Goal: Obtain resource: Obtain resource

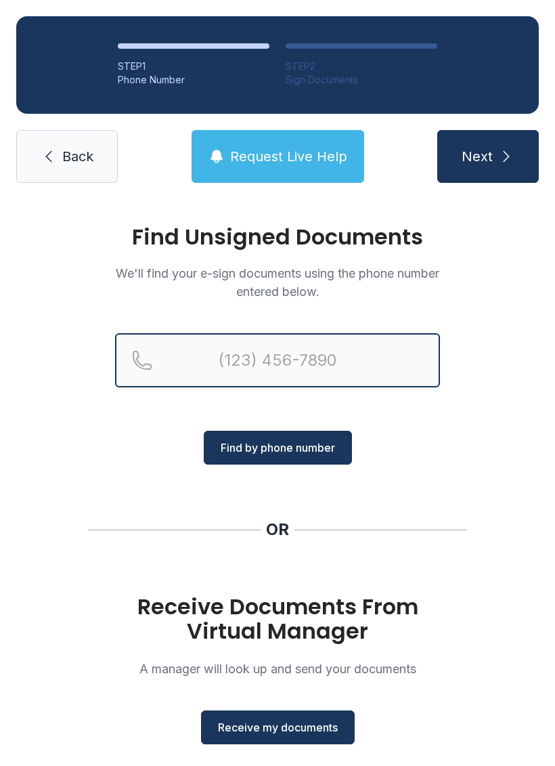
click at [346, 356] on input "Reservation phone number" at bounding box center [277, 360] width 325 height 54
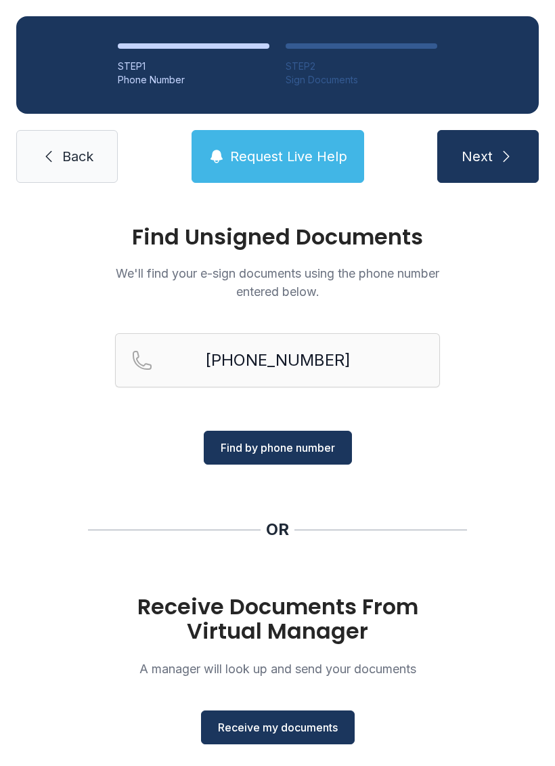
click at [315, 453] on span "Find by phone number" at bounding box center [278, 448] width 114 height 16
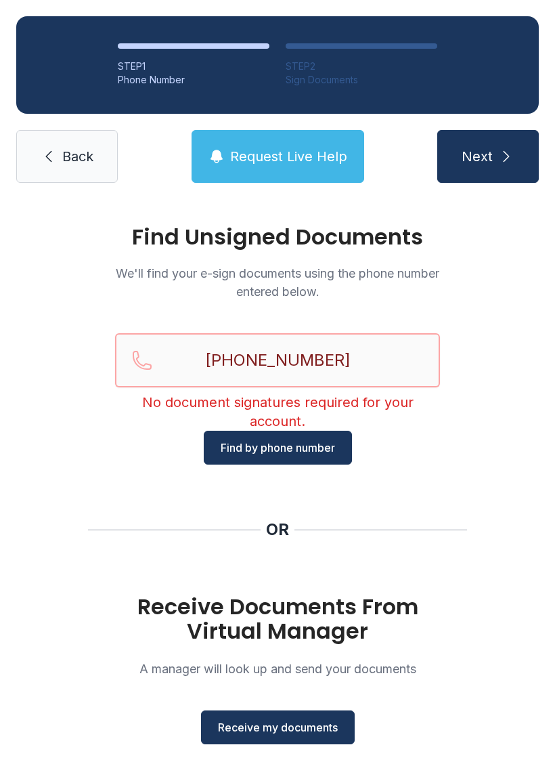
click at [382, 362] on input "[PHONE_NUMBER]" at bounding box center [277, 360] width 325 height 54
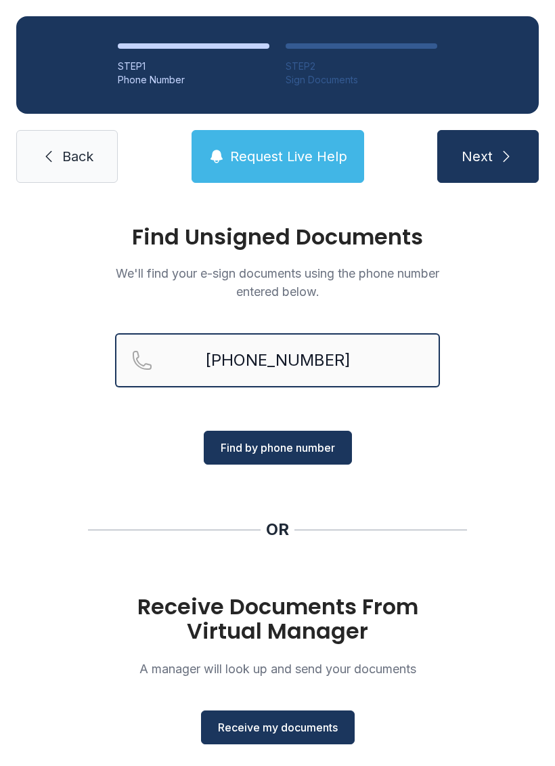
type input "[PHONE_NUMBER]"
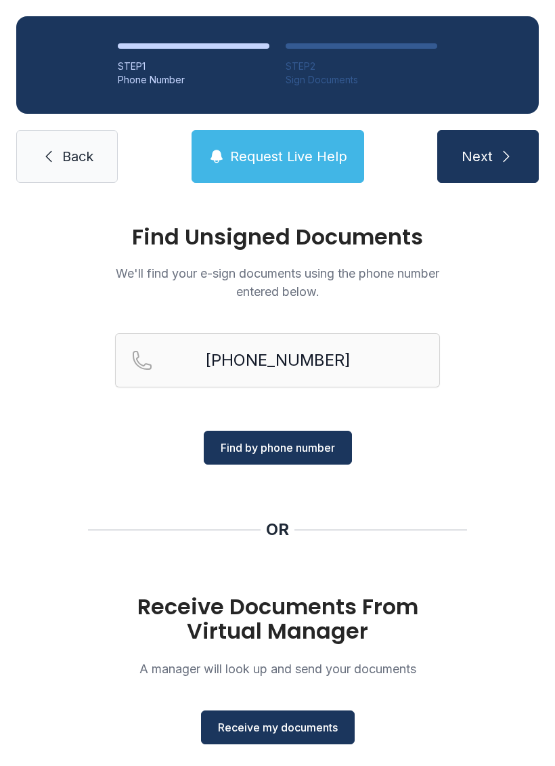
click at [329, 444] on span "Find by phone number" at bounding box center [278, 448] width 114 height 16
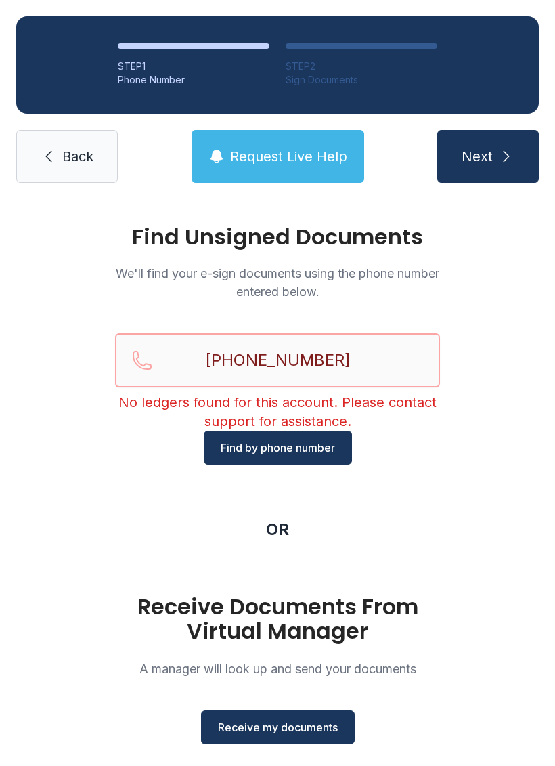
click at [405, 358] on input "[PHONE_NUMBER]" at bounding box center [277, 360] width 325 height 54
click at [501, 481] on div "Find Unsigned Documents We'll find your e-sign documents using the phone number…" at bounding box center [277, 498] width 555 height 599
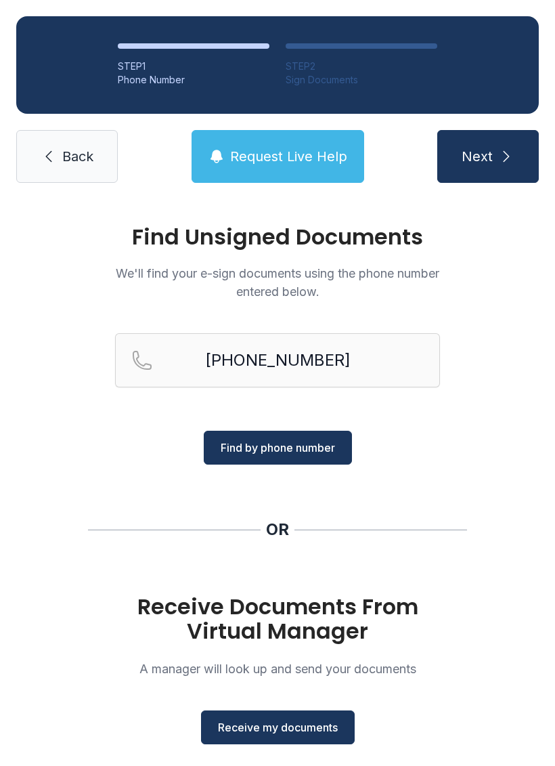
click at [331, 732] on span "Receive my documents" at bounding box center [278, 727] width 120 height 16
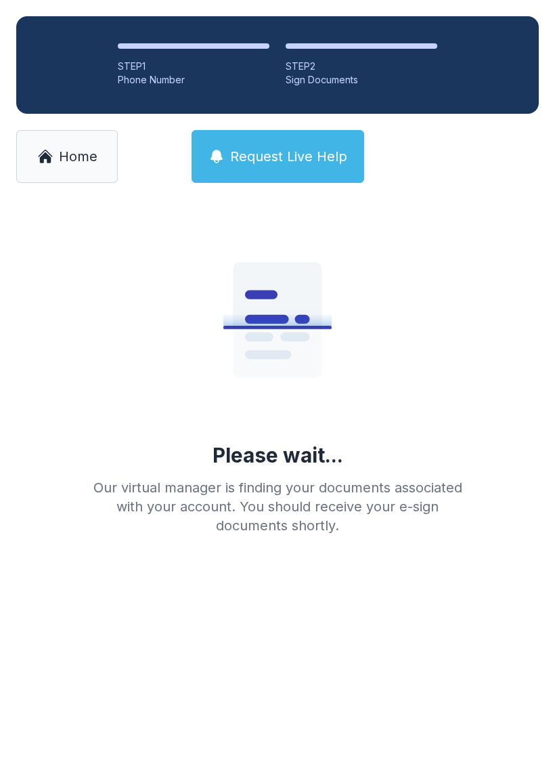
click at [89, 152] on span "Home" at bounding box center [78, 156] width 39 height 19
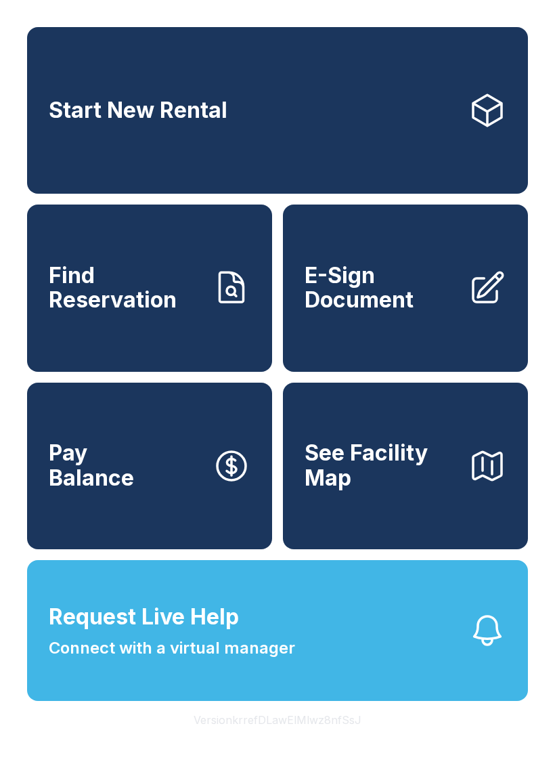
click at [192, 313] on span "Find Reservation" at bounding box center [125, 287] width 153 height 49
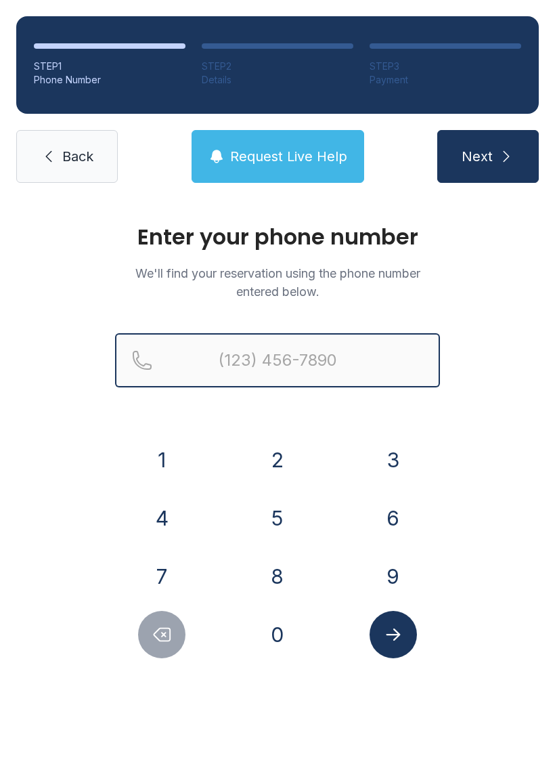
click at [364, 350] on input "Reservation phone number" at bounding box center [277, 360] width 325 height 54
type input "[PHONE_NUMBER]"
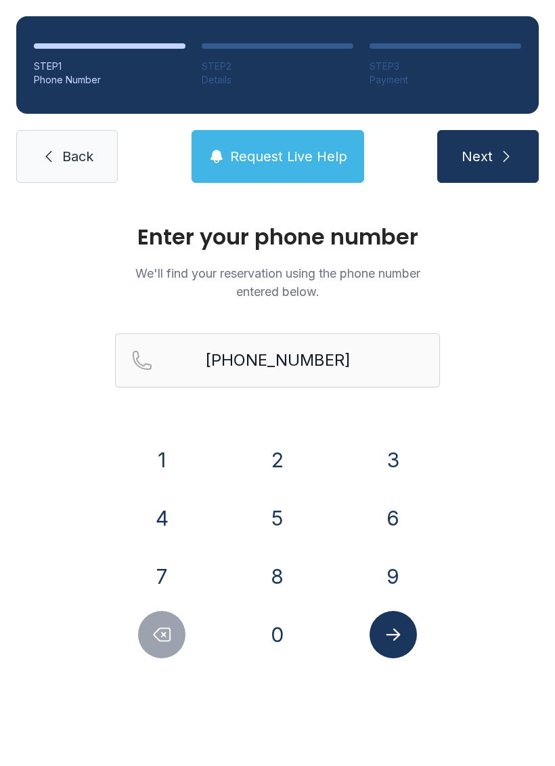
click at [499, 161] on icon "submit" at bounding box center [507, 156] width 16 height 16
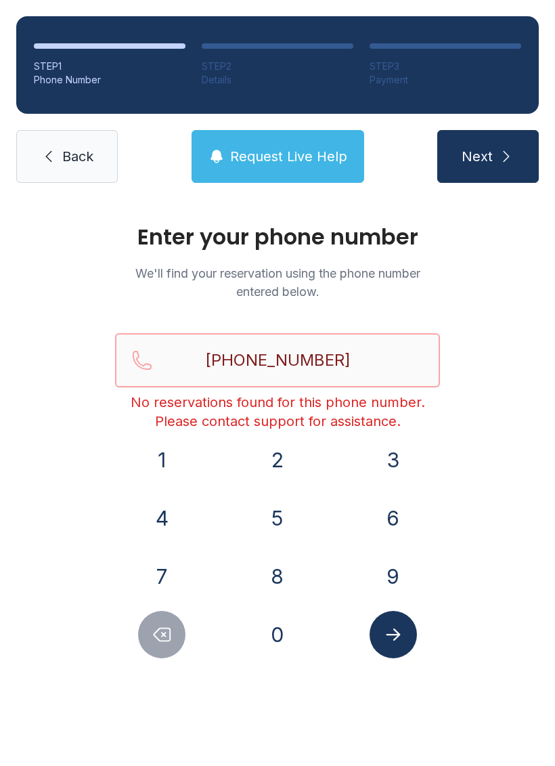
click at [392, 353] on input "[PHONE_NUMBER]" at bounding box center [277, 360] width 325 height 54
click at [305, 160] on span "Request Live Help" at bounding box center [288, 156] width 117 height 19
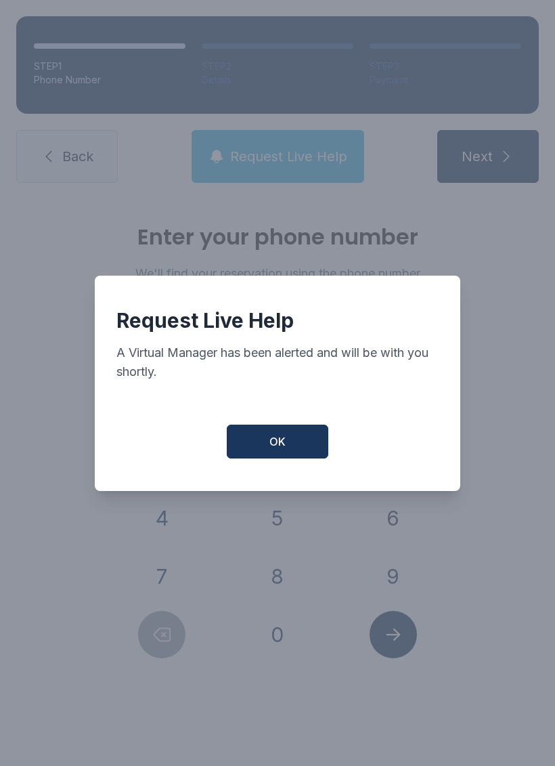
click at [302, 455] on button "OK" at bounding box center [278, 442] width 102 height 34
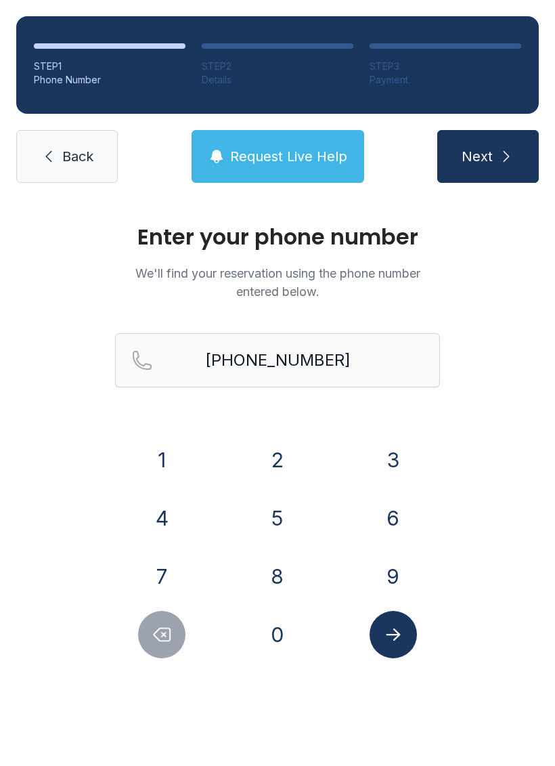
click at [81, 167] on link "Back" at bounding box center [67, 156] width 102 height 53
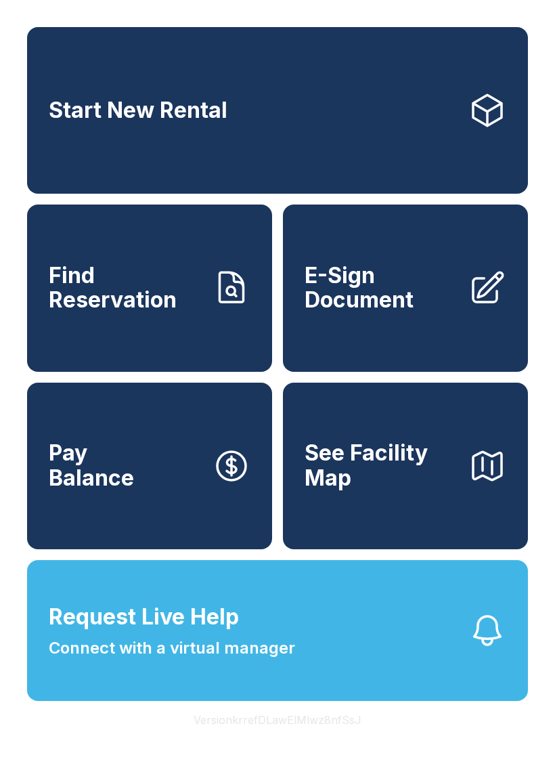
click at [450, 305] on span "E-Sign Document" at bounding box center [381, 287] width 153 height 49
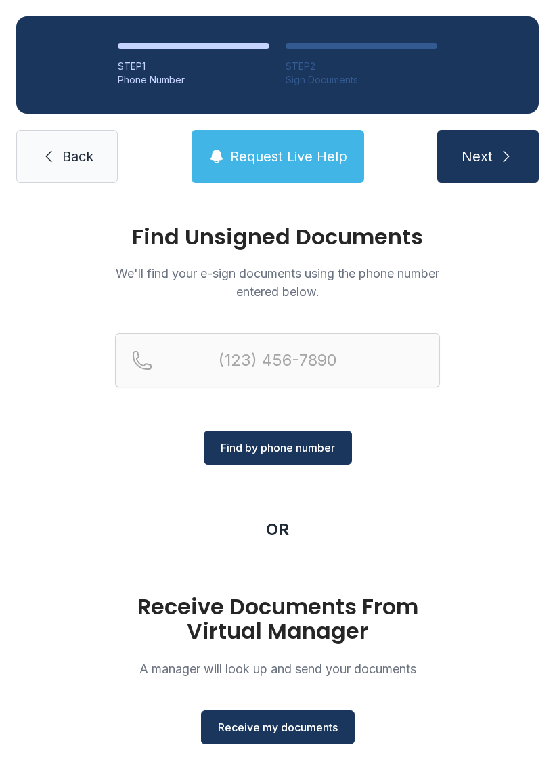
click at [303, 722] on span "Receive my documents" at bounding box center [278, 727] width 120 height 16
